Goal: Transaction & Acquisition: Download file/media

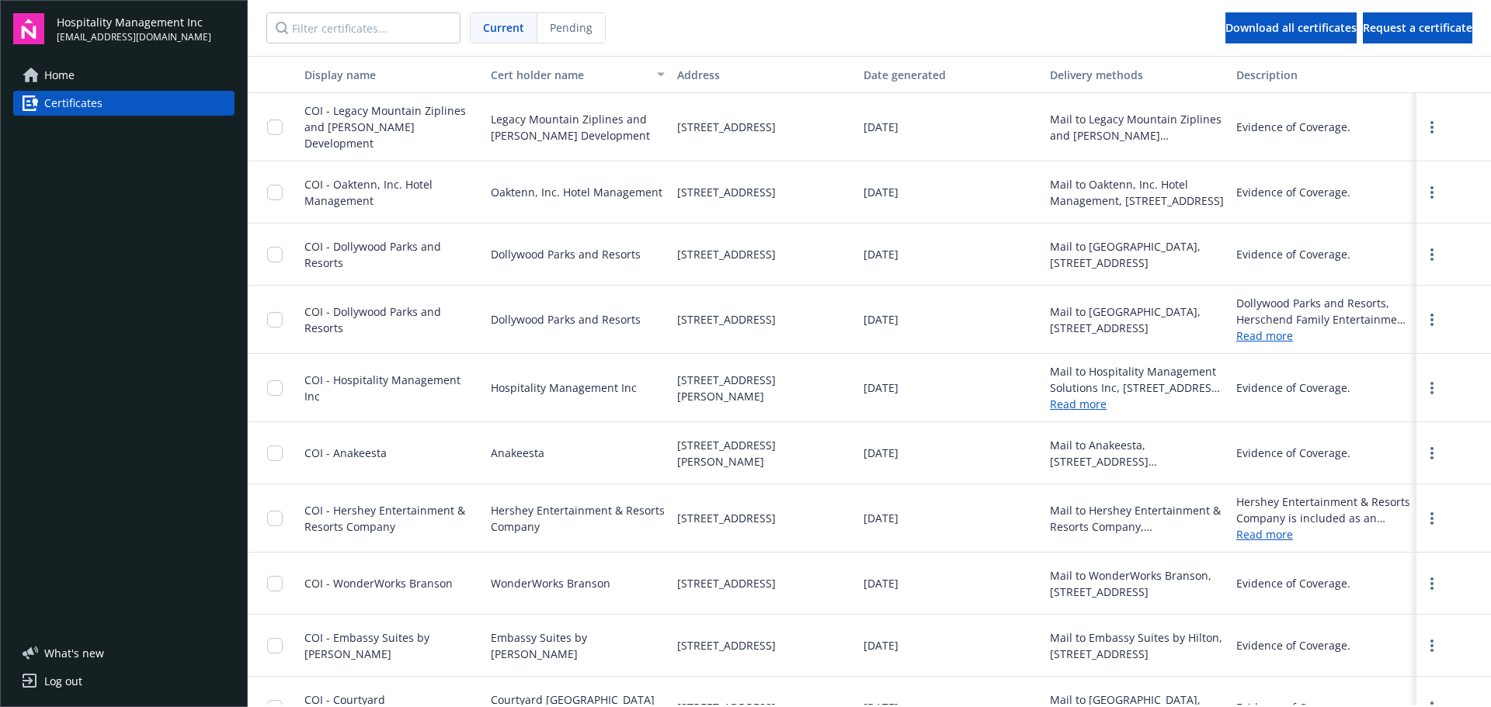
click at [83, 100] on span "Certificates" at bounding box center [73, 103] width 58 height 25
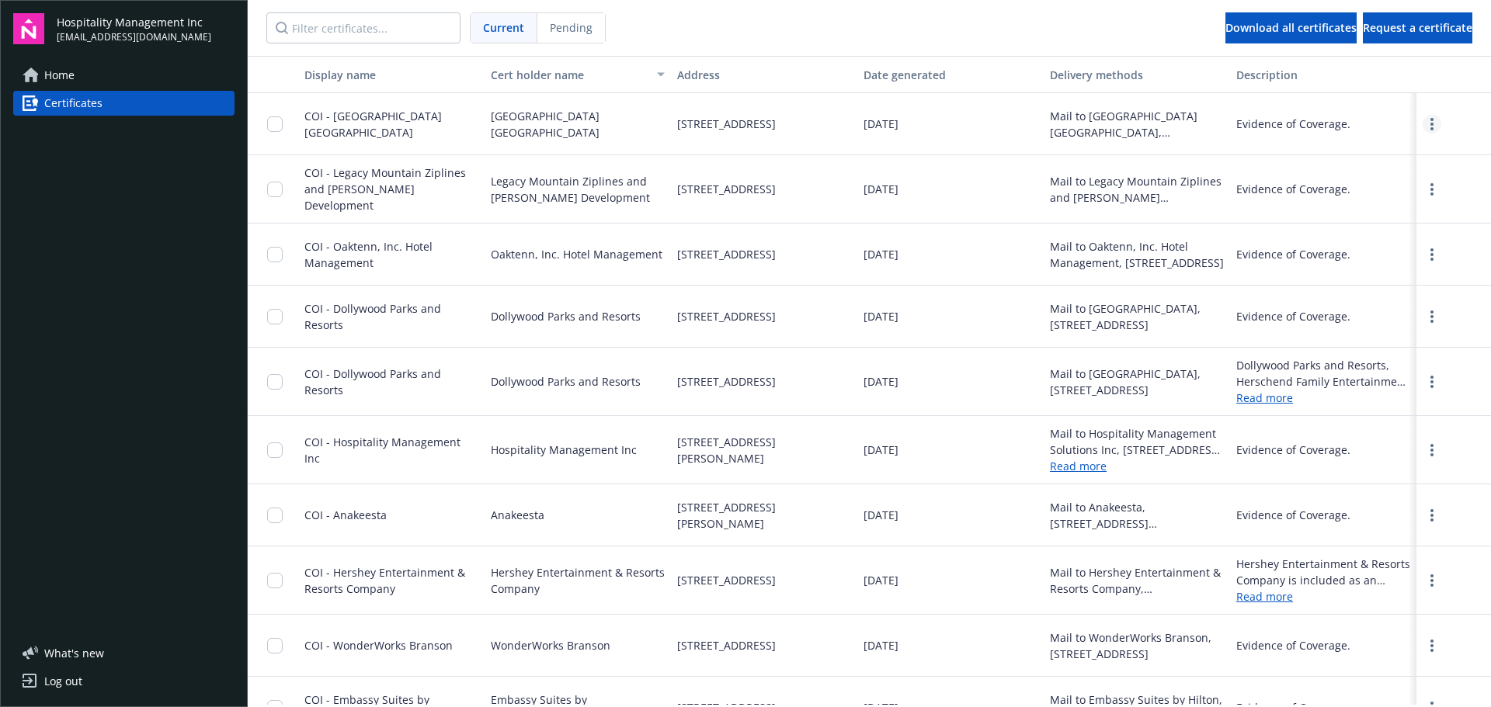
click at [1430, 126] on icon "more" at bounding box center [1431, 124] width 3 height 12
drag, startPoint x: 1372, startPoint y: 161, endPoint x: 1477, endPoint y: 161, distance: 105.6
click at [1372, 161] on link "Download" at bounding box center [1390, 156] width 102 height 31
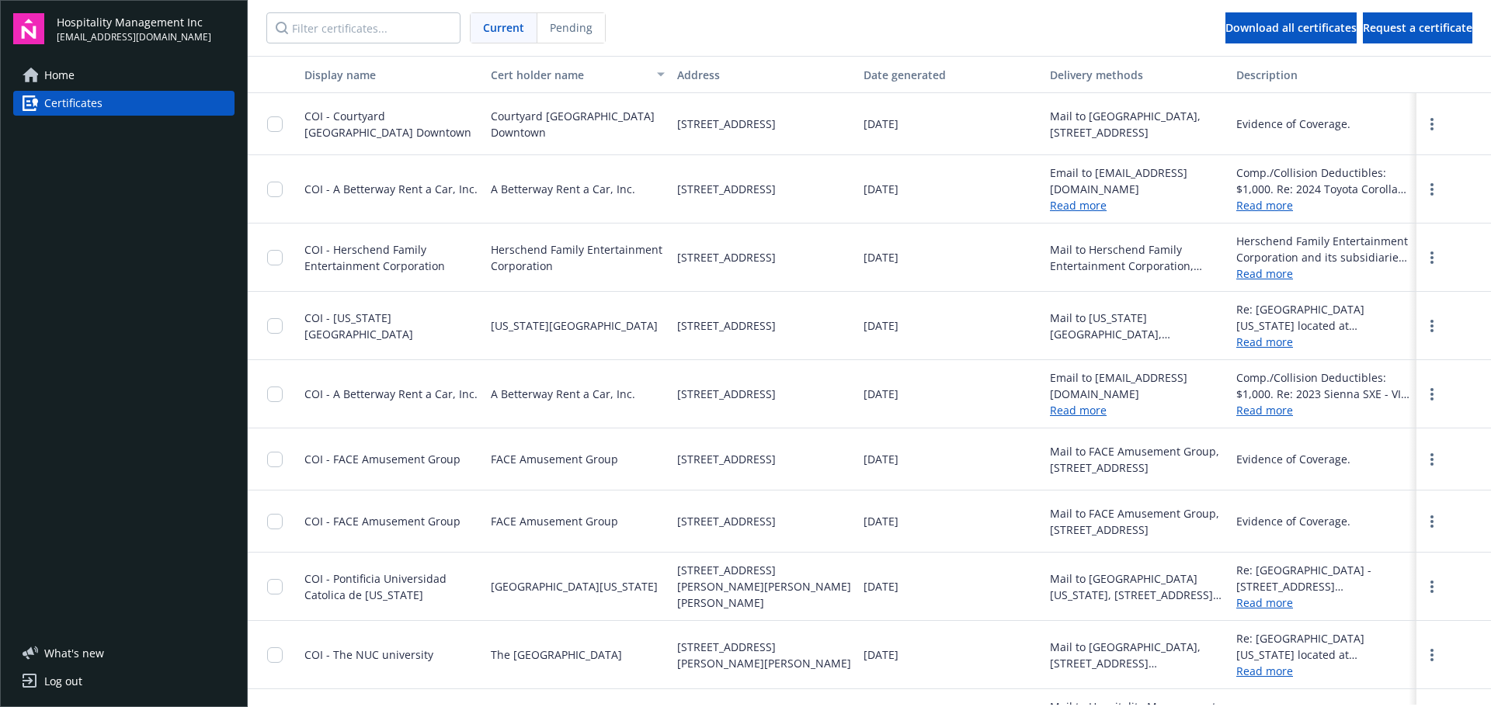
scroll to position [674, 0]
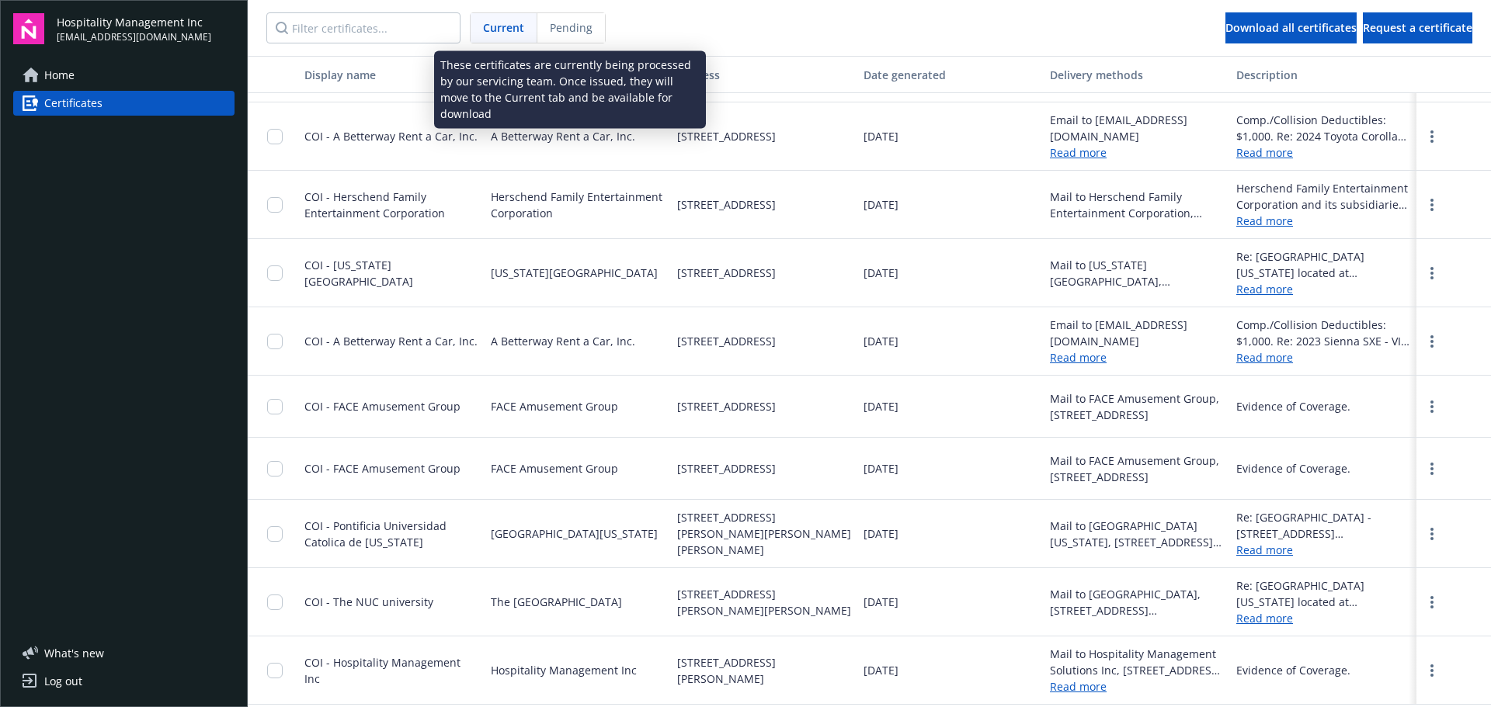
click at [548, 33] on div "Pending" at bounding box center [571, 28] width 68 height 30
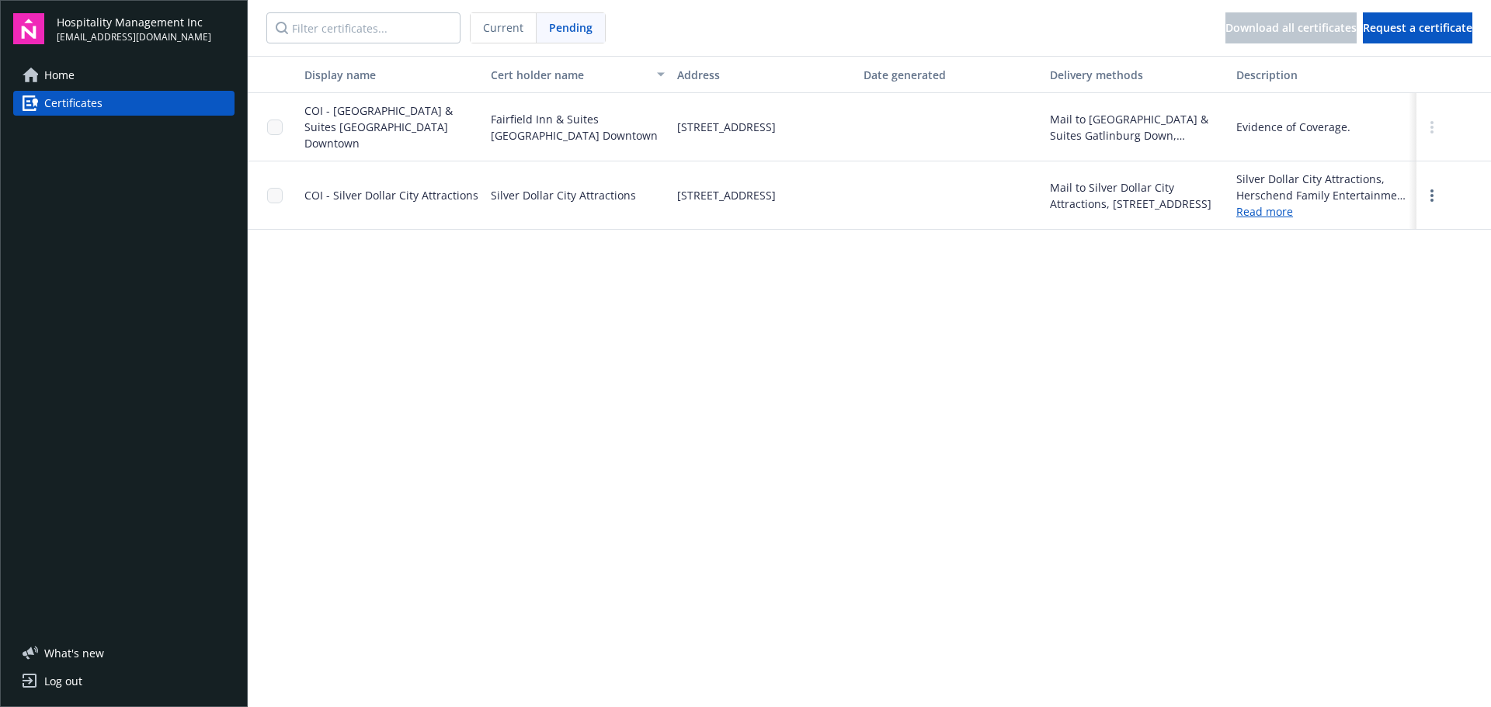
click at [350, 125] on span "COI - [GEOGRAPHIC_DATA] & Suites [GEOGRAPHIC_DATA] Downtown" at bounding box center [378, 126] width 148 height 47
click at [1309, 123] on div "Evidence of Coverage." at bounding box center [1293, 127] width 114 height 16
click at [1432, 130] on circle "more" at bounding box center [1431, 131] width 3 height 3
click at [75, 100] on span "Certificates" at bounding box center [73, 103] width 58 height 25
click at [29, 68] on icon at bounding box center [31, 76] width 16 height 16
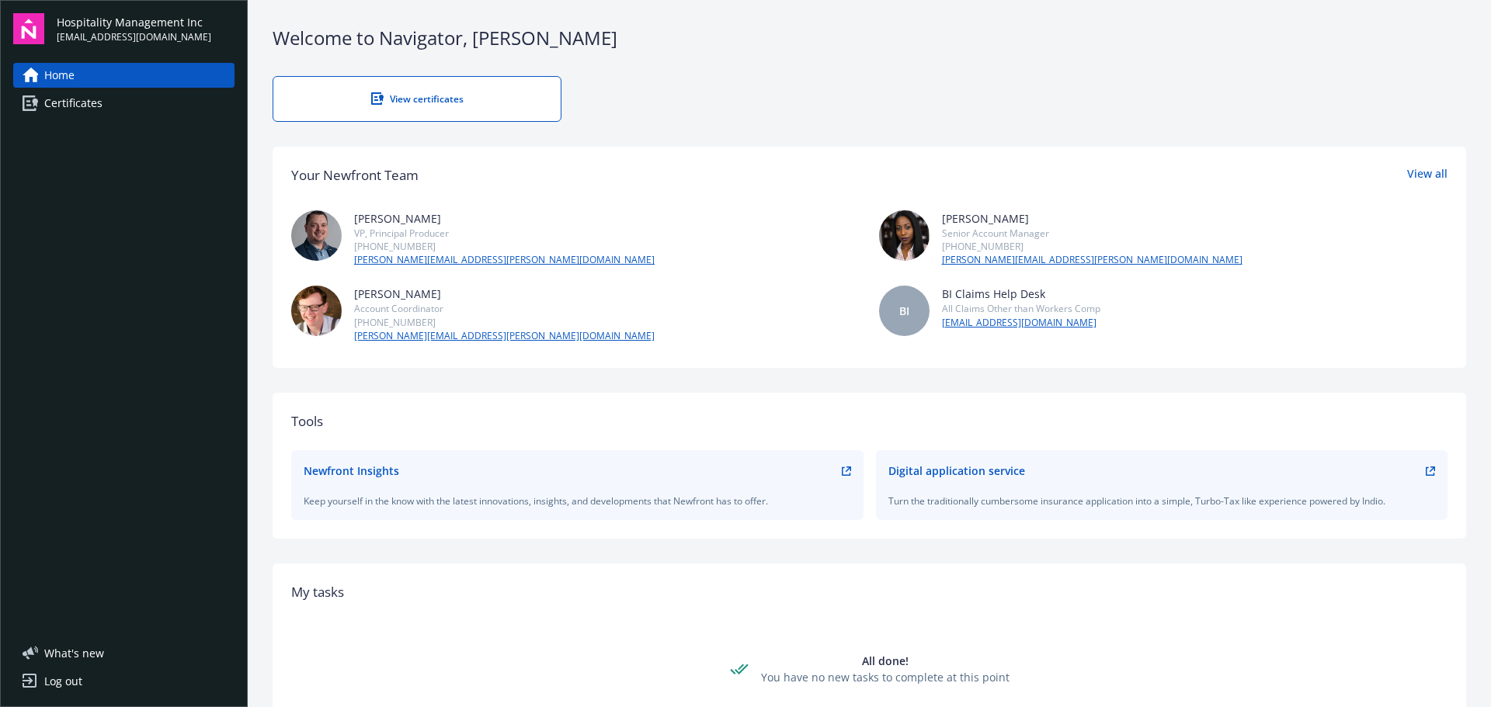
click at [89, 106] on span "Certificates" at bounding box center [73, 103] width 58 height 25
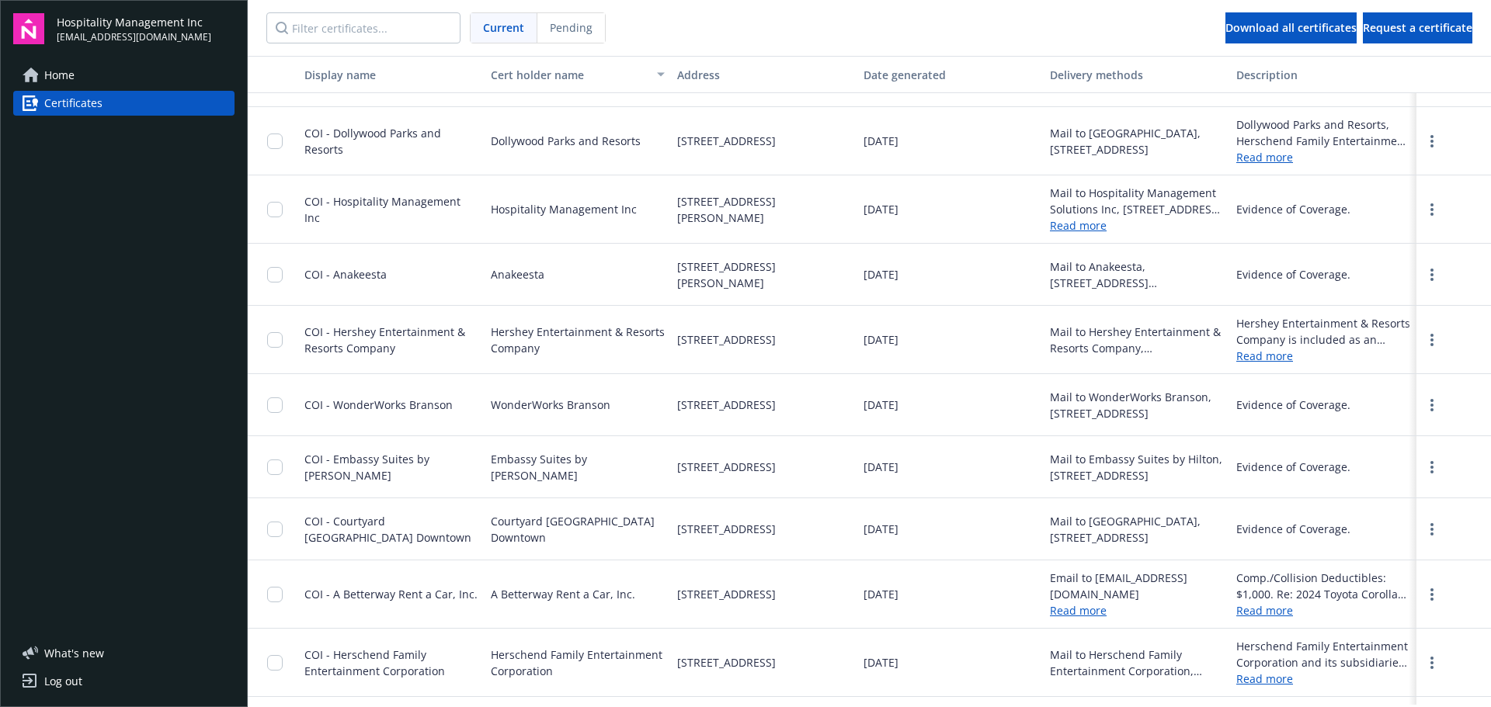
scroll to position [311, 0]
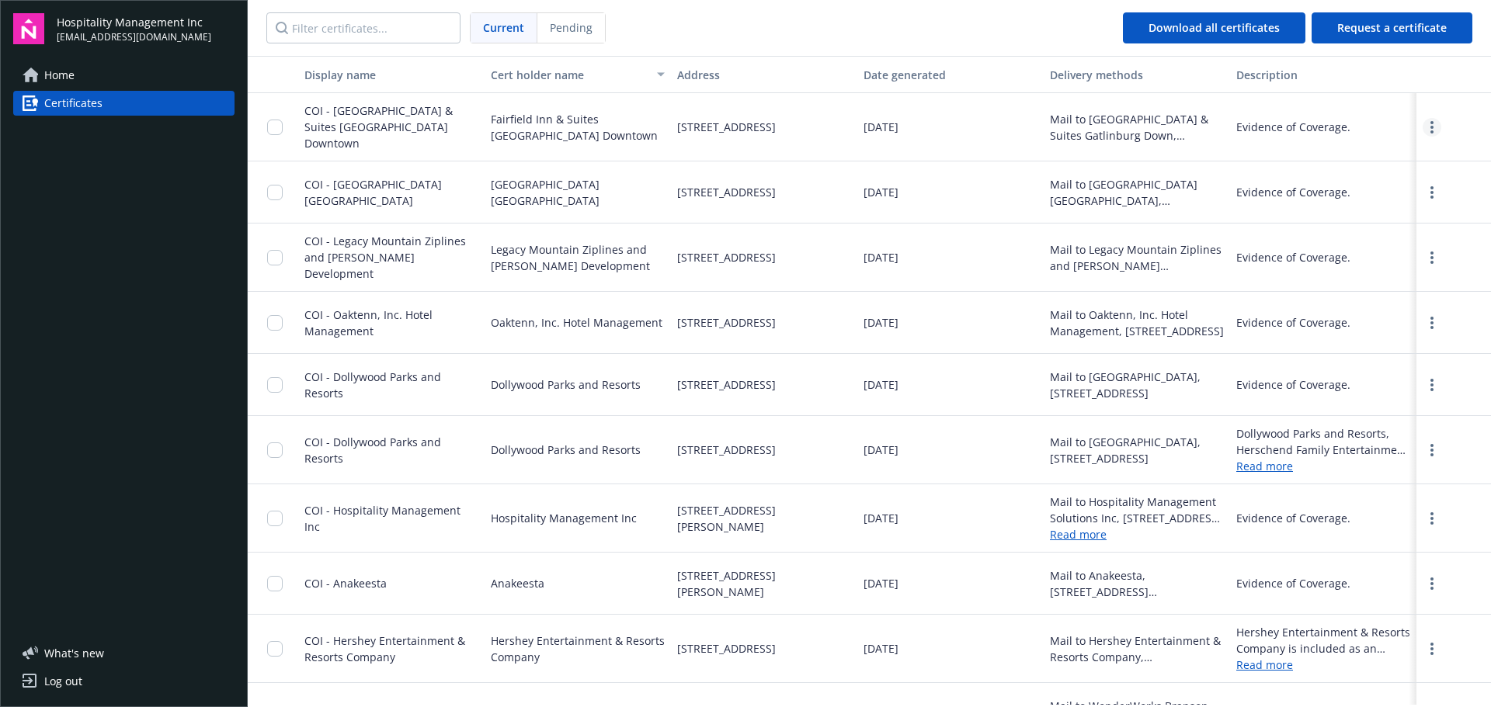
click at [1422, 127] on link "more" at bounding box center [1431, 127] width 19 height 19
click at [1387, 154] on link "Download" at bounding box center [1390, 156] width 102 height 31
